Goal: Check status: Check status

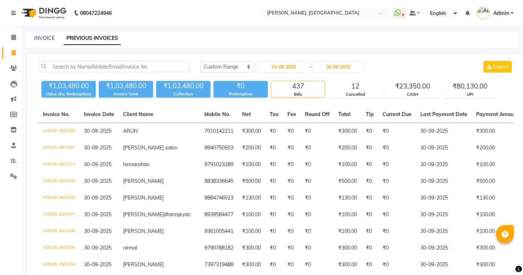
select select "range"
click at [273, 66] on input "01-09-2025" at bounding box center [283, 67] width 51 height 10
select select "9"
select select "2025"
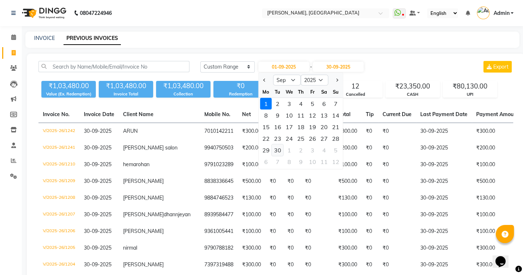
click at [277, 150] on div "30" at bounding box center [278, 150] width 12 height 12
type input "30-09-2025"
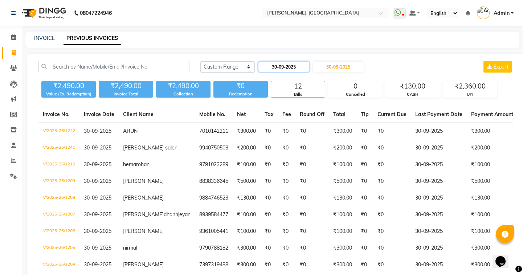
click at [277, 67] on input "30-09-2025" at bounding box center [283, 67] width 51 height 10
select select "9"
select select "2025"
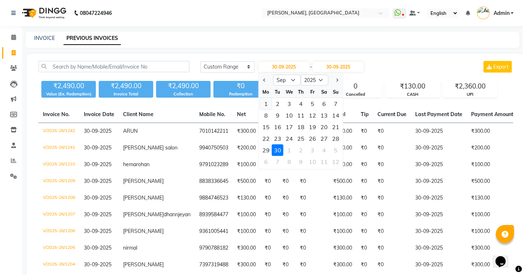
click at [267, 105] on div "1" at bounding box center [266, 104] width 12 height 12
type input "01-09-2025"
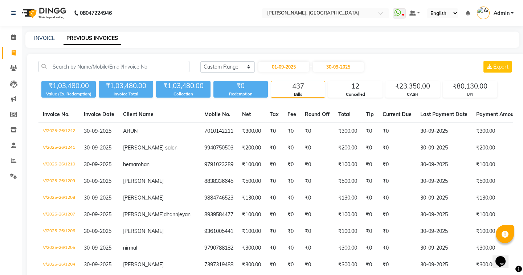
click at [25, 1] on nav "08047224946 Select Location × Adam Salon Kolathur, Kolathur WhatsApp Status ✕ S…" at bounding box center [261, 13] width 523 height 26
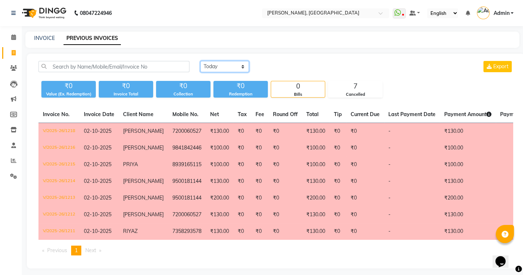
click at [234, 66] on select "[DATE] [DATE] Custom Range" at bounding box center [224, 66] width 49 height 11
select select "range"
click at [200, 61] on select "[DATE] [DATE] Custom Range" at bounding box center [224, 66] width 49 height 11
click at [274, 68] on input "02-10-2025" at bounding box center [283, 67] width 51 height 10
select select "10"
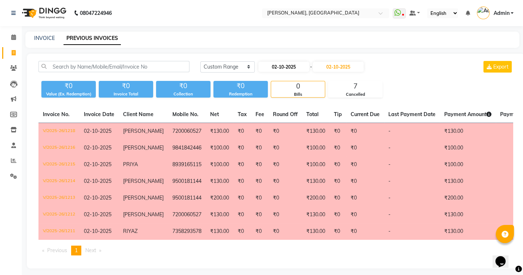
select select "2025"
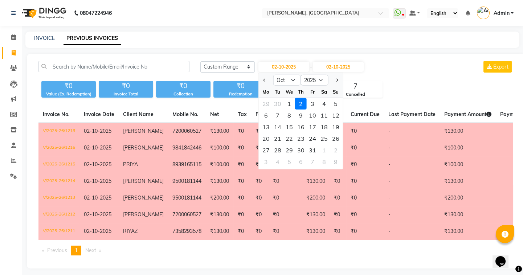
click at [303, 103] on div "2" at bounding box center [301, 104] width 12 height 12
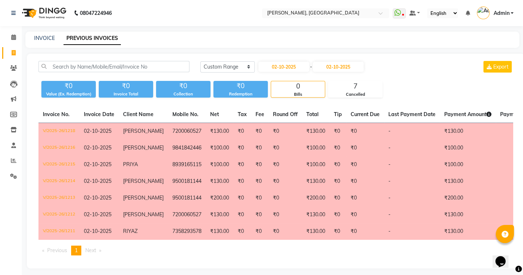
click at [294, 107] on th "Round Off" at bounding box center [285, 114] width 33 height 17
click at [293, 107] on th "Round Off" at bounding box center [285, 114] width 33 height 17
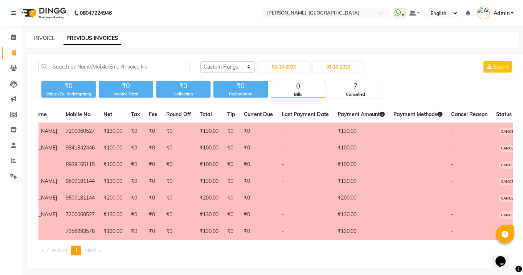
scroll to position [0, 120]
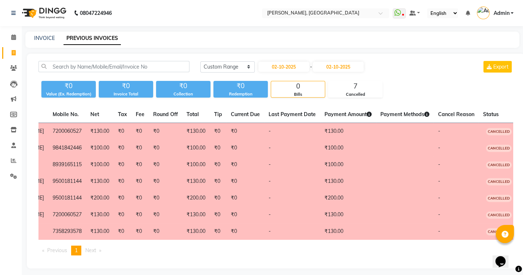
click at [403, 81] on div "₹0 Value (Ex. Redemption) ₹0 Invoice Total ₹0 Collection ₹0 Redemption 0 Bills …" at bounding box center [275, 88] width 475 height 20
